Goal: Navigation & Orientation: Find specific page/section

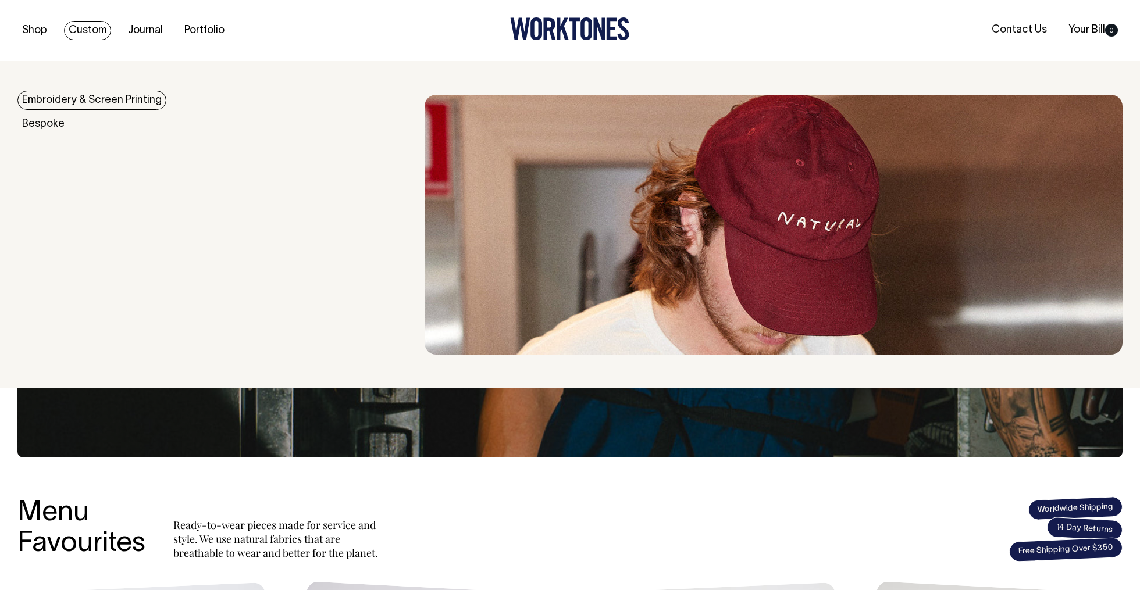
click at [55, 106] on link "Embroidery & Screen Printing" at bounding box center [91, 100] width 149 height 19
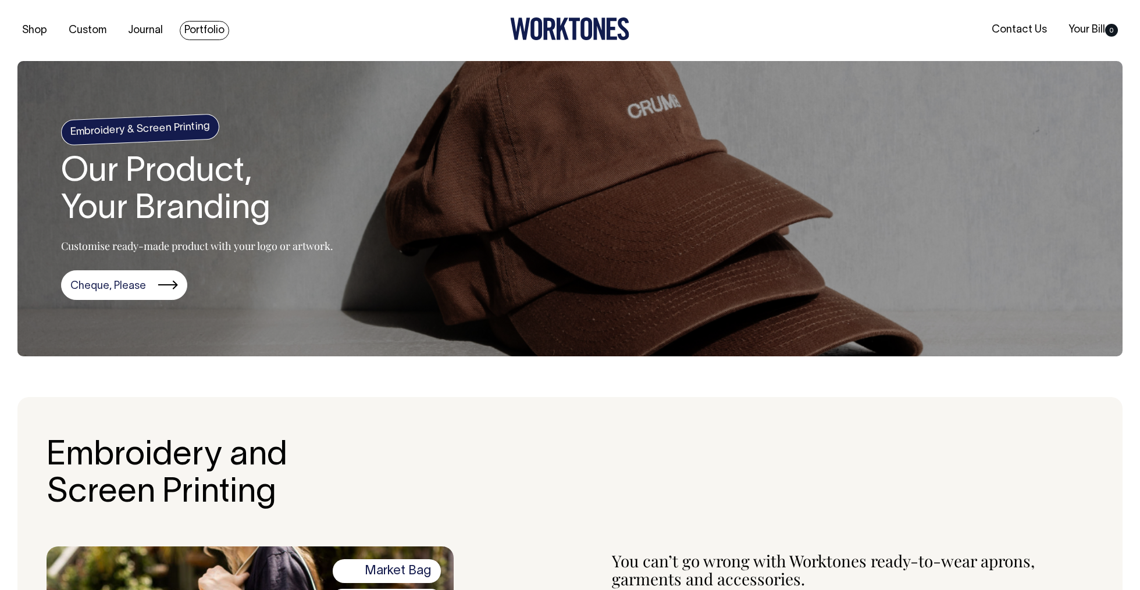
click at [181, 30] on link "Portfolio" at bounding box center [204, 30] width 49 height 19
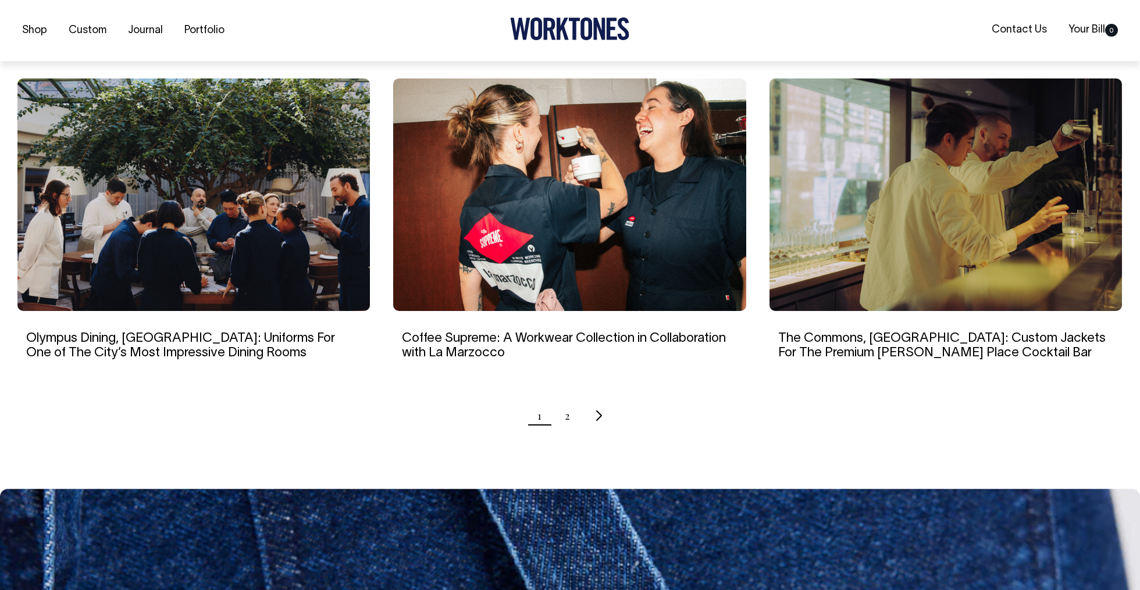
scroll to position [1060, 0]
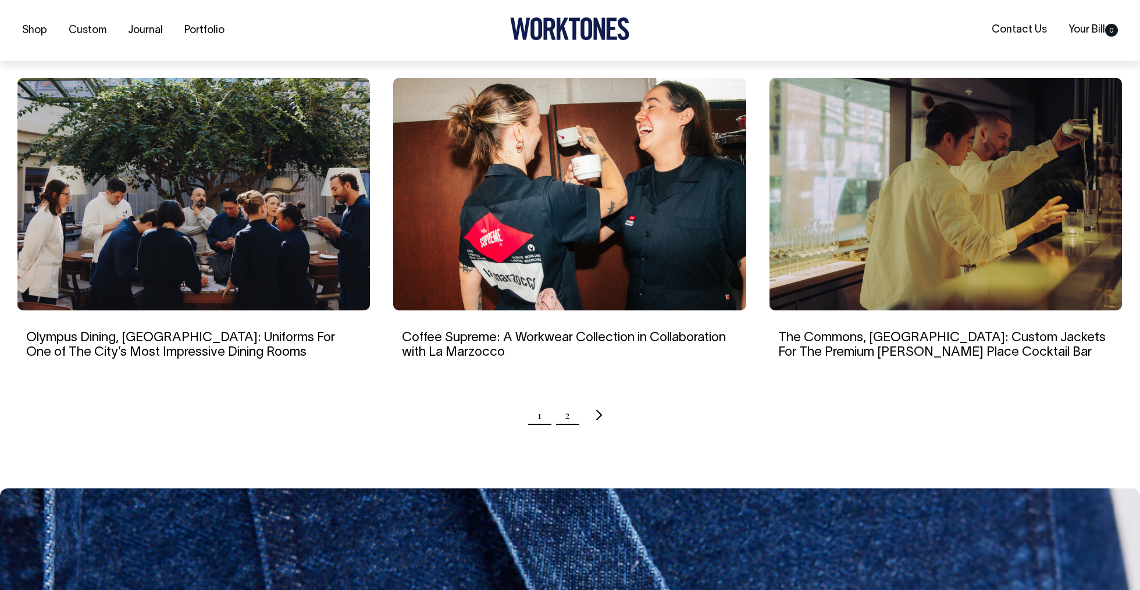
click at [567, 413] on link "2" at bounding box center [567, 415] width 5 height 29
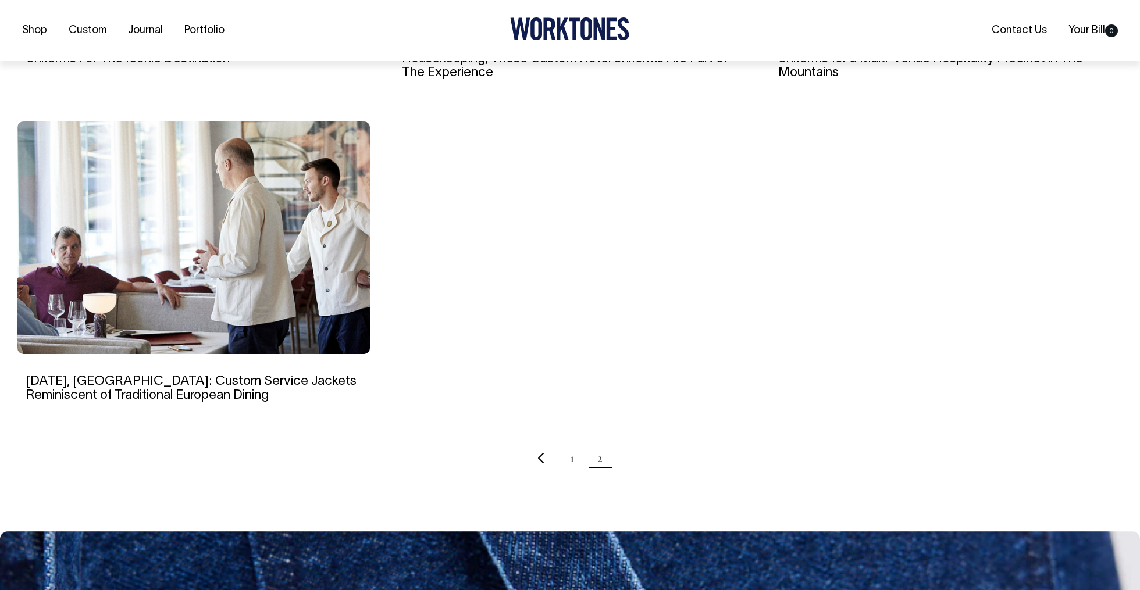
scroll to position [1031, 0]
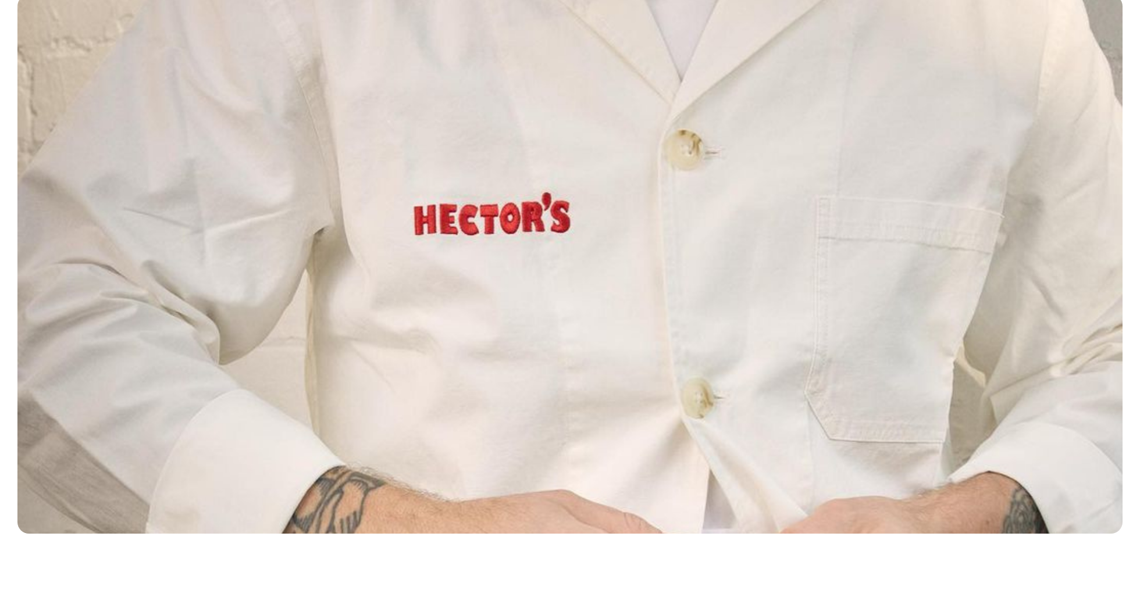
scroll to position [236, 0]
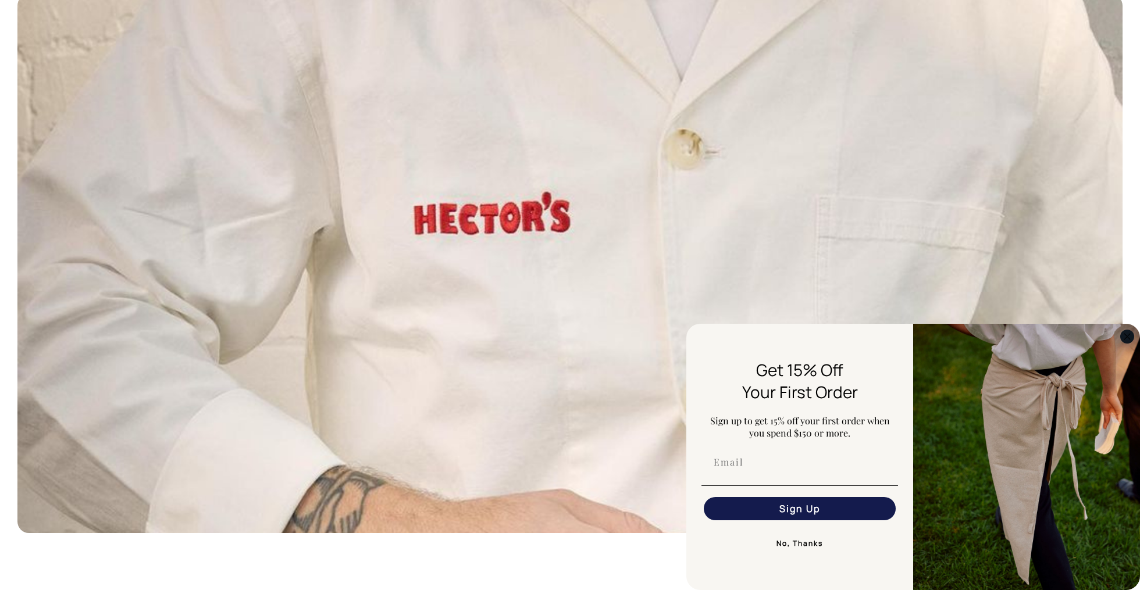
click at [1125, 337] on circle "Close dialog" at bounding box center [1126, 336] width 13 height 13
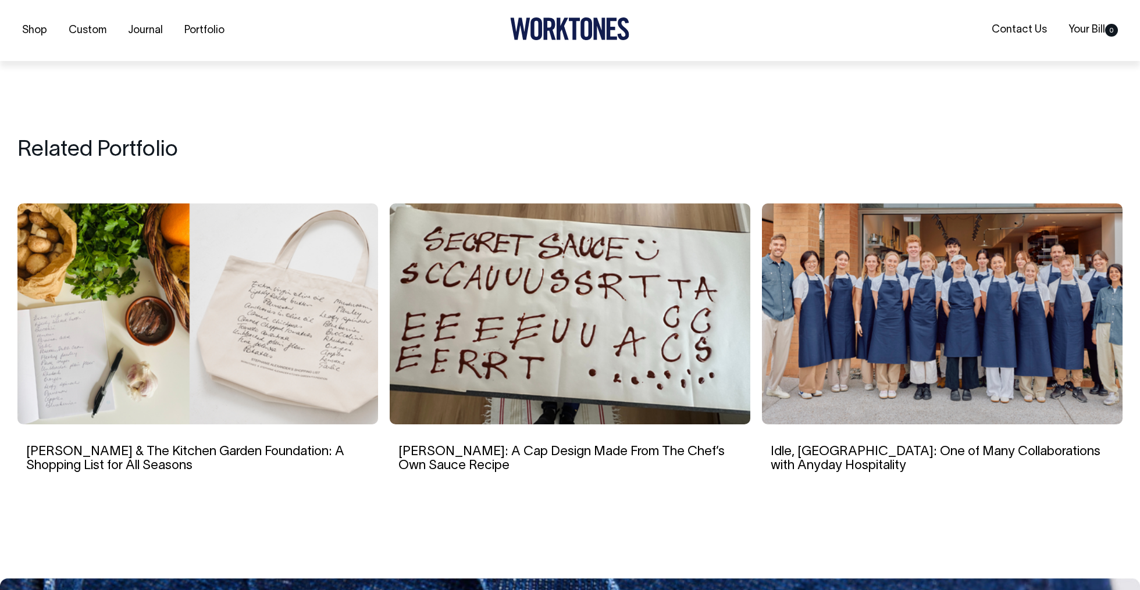
scroll to position [6423, 0]
